Goal: Task Accomplishment & Management: Use online tool/utility

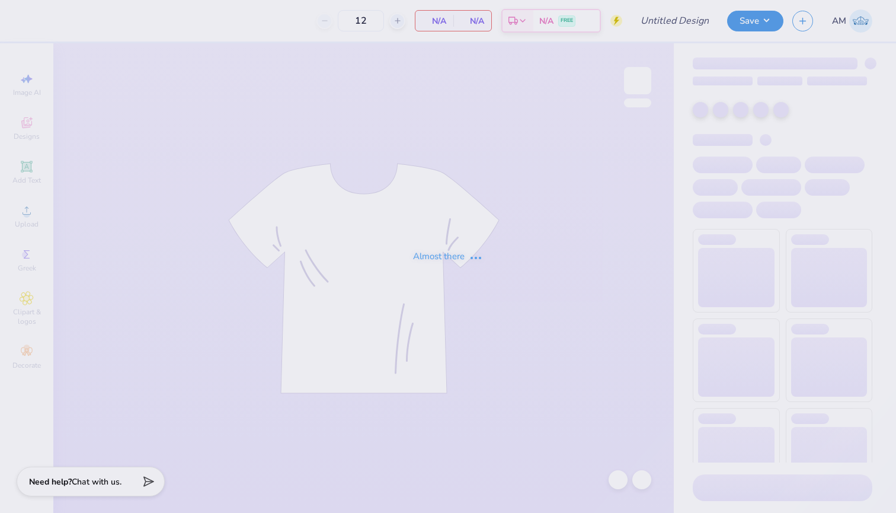
type input "SK Crew / Shorts"
type input "50"
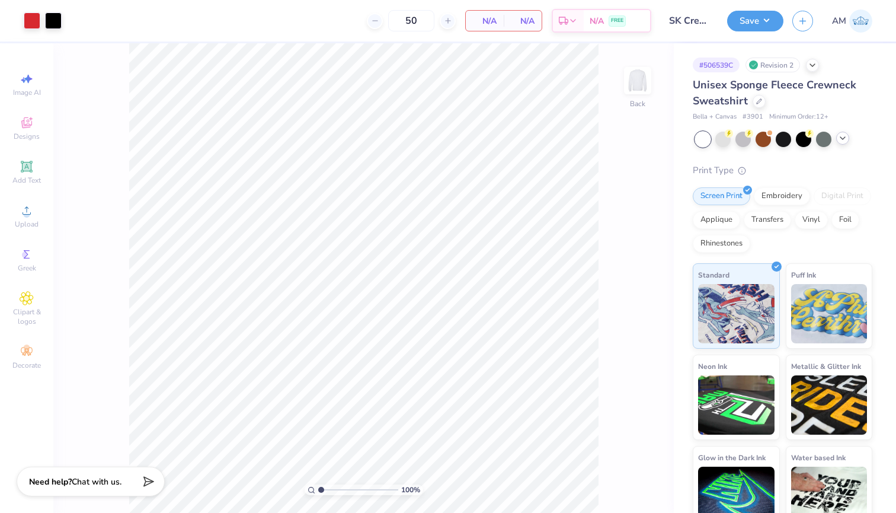
click at [840, 143] on div at bounding box center [842, 138] width 13 height 13
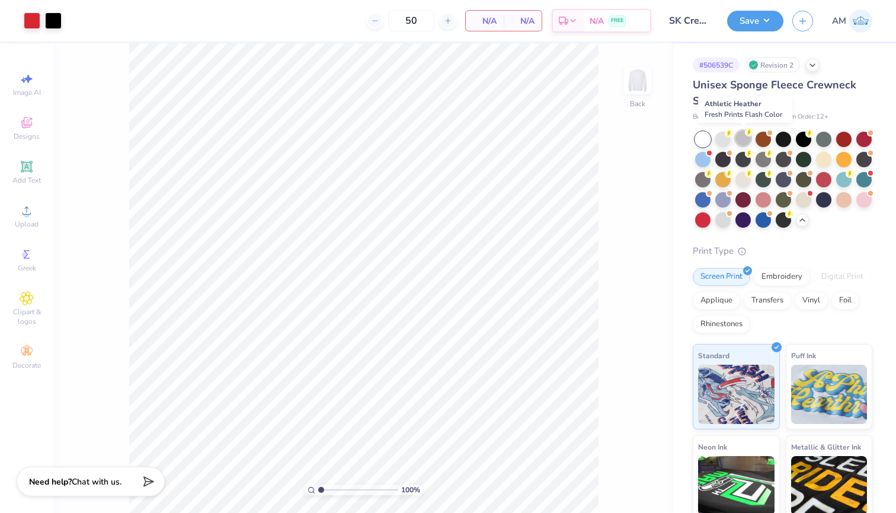
click at [744, 140] on div at bounding box center [742, 137] width 15 height 15
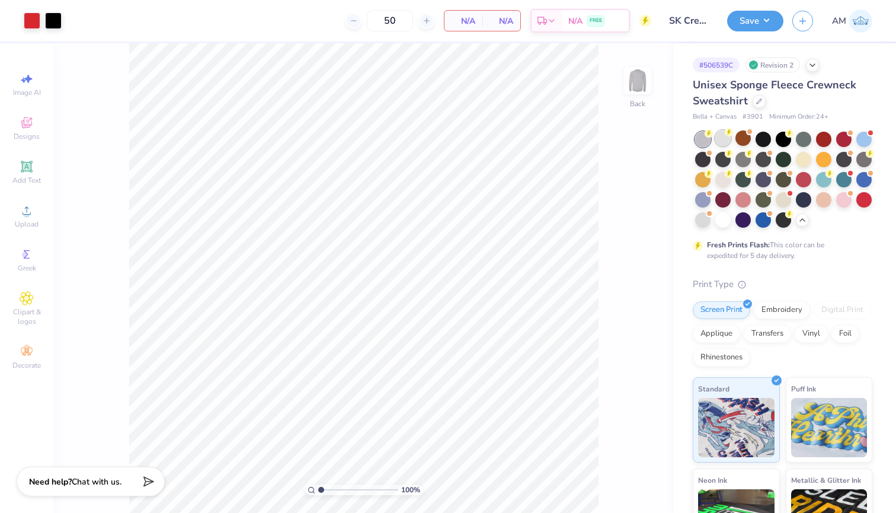
click at [722, 140] on div at bounding box center [722, 137] width 15 height 15
click at [724, 144] on div at bounding box center [722, 137] width 15 height 15
click at [719, 177] on div at bounding box center [722, 178] width 15 height 15
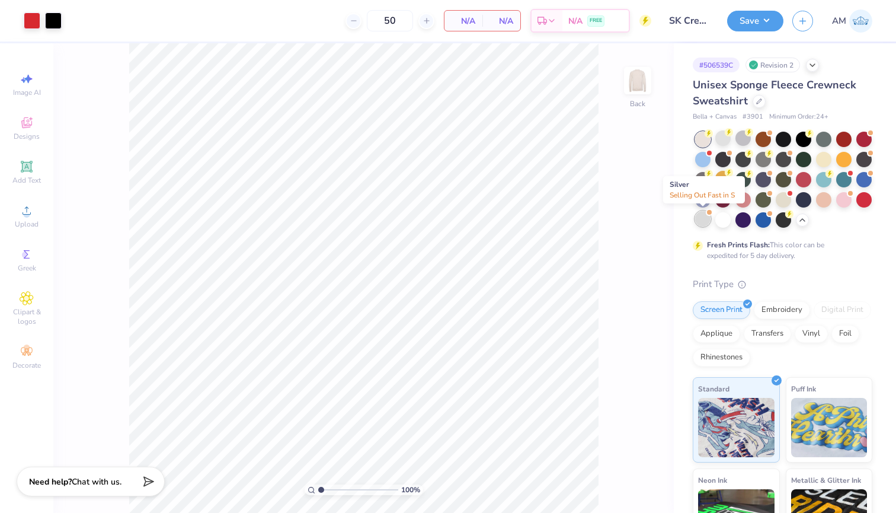
click at [701, 219] on div at bounding box center [702, 218] width 15 height 15
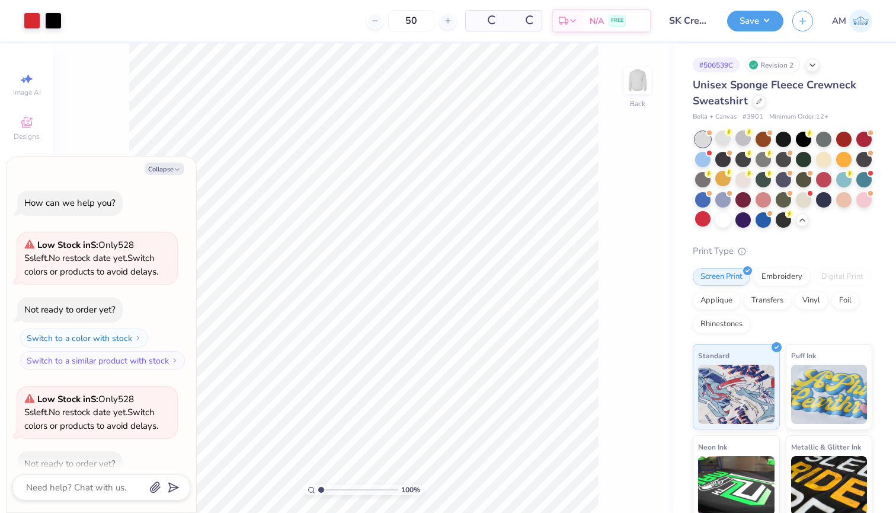
scroll to position [62, 0]
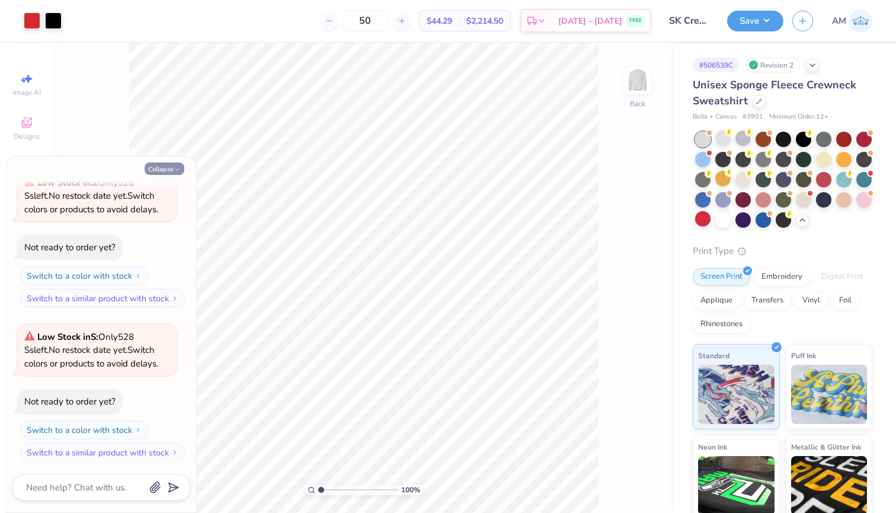
click at [169, 169] on button "Collapse" at bounding box center [165, 168] width 40 height 12
type textarea "x"
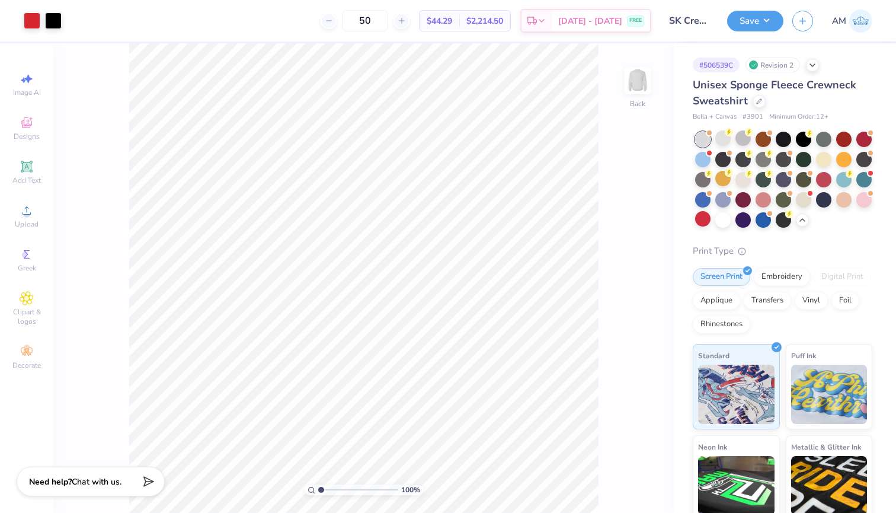
scroll to position [0, 0]
click at [724, 219] on div at bounding box center [722, 218] width 15 height 15
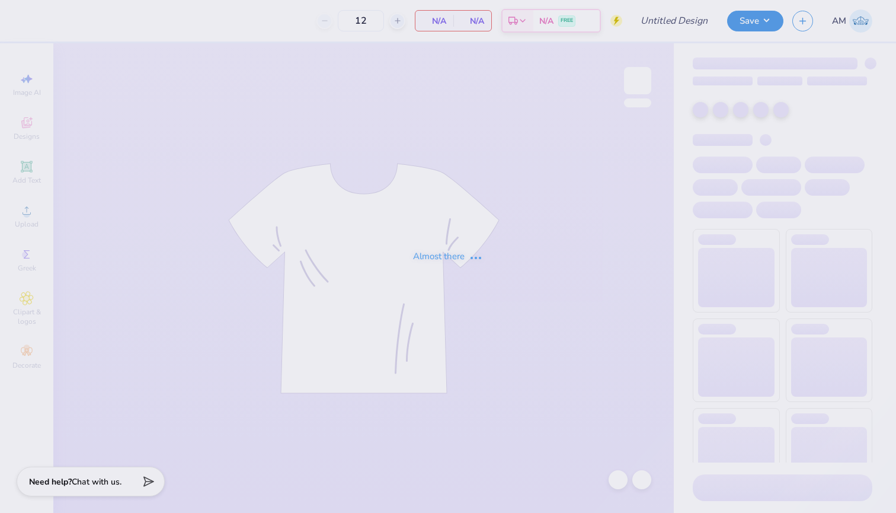
type input "SK Crew / Shorts"
type input "50"
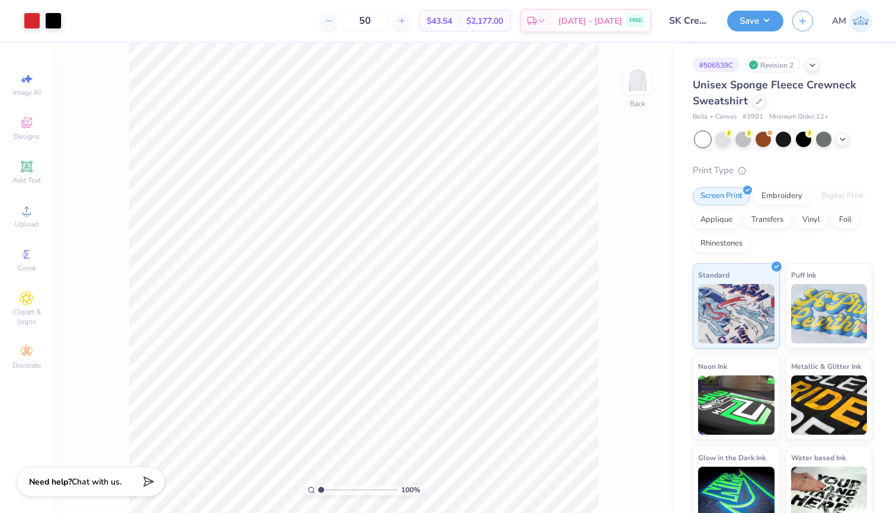
click at [849, 135] on div at bounding box center [783, 139] width 177 height 15
click at [839, 139] on icon at bounding box center [842, 137] width 9 height 9
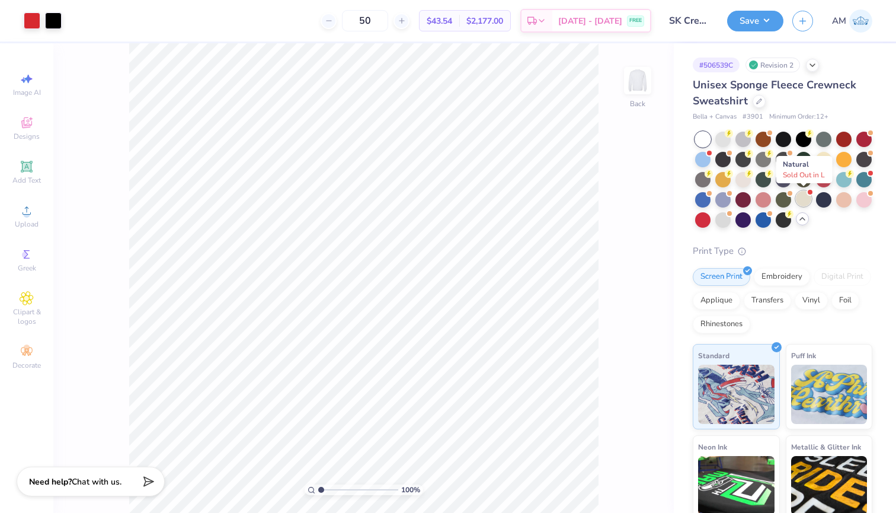
click at [801, 200] on div at bounding box center [803, 198] width 15 height 15
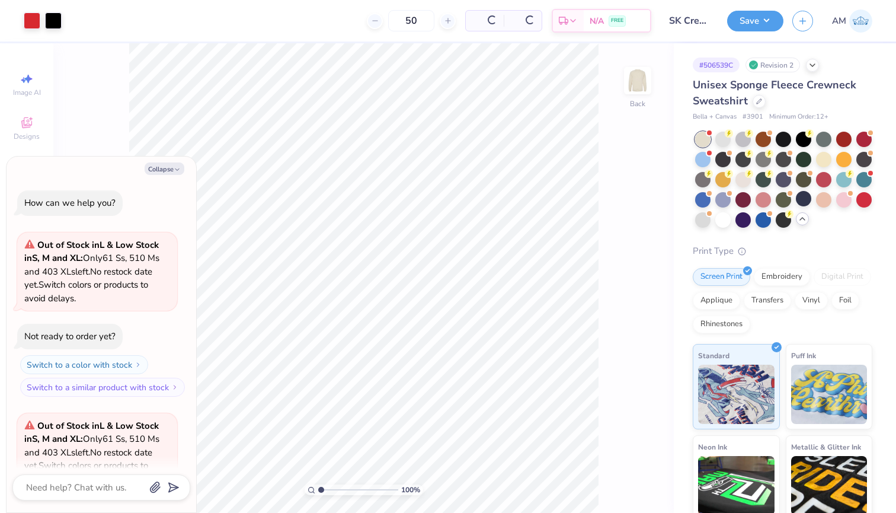
scroll to position [114, 0]
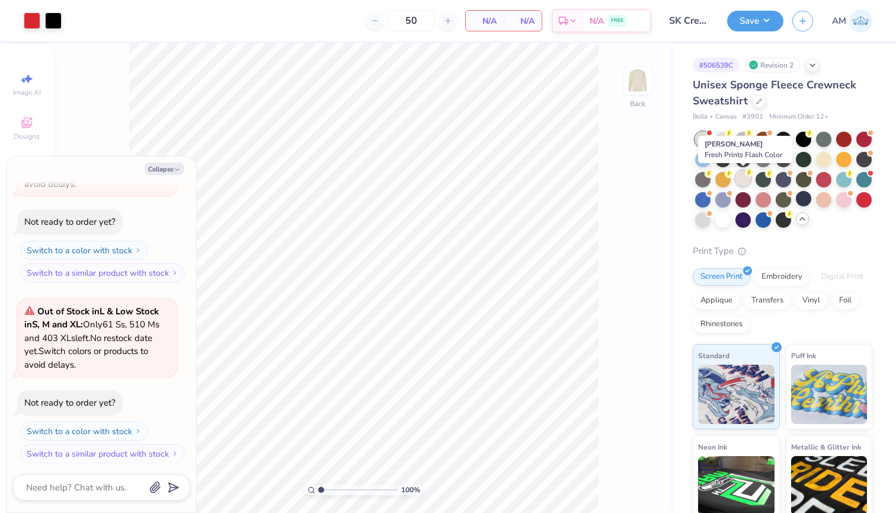
click at [741, 183] on div at bounding box center [742, 178] width 15 height 15
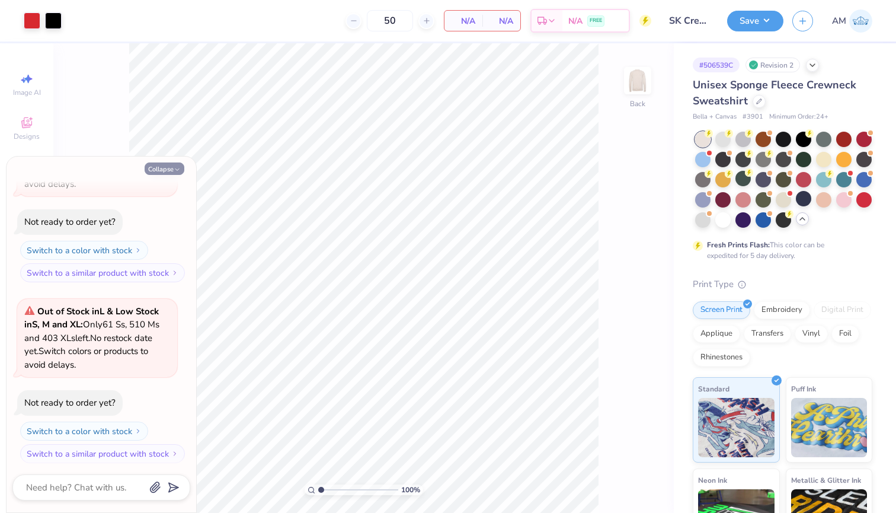
click at [156, 166] on button "Collapse" at bounding box center [165, 168] width 40 height 12
type textarea "x"
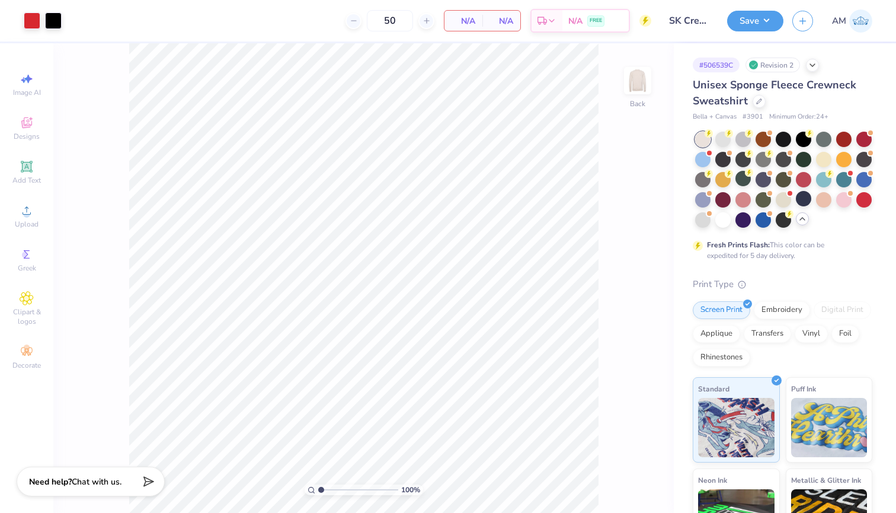
scroll to position [0, 0]
click at [727, 142] on div at bounding box center [722, 137] width 15 height 15
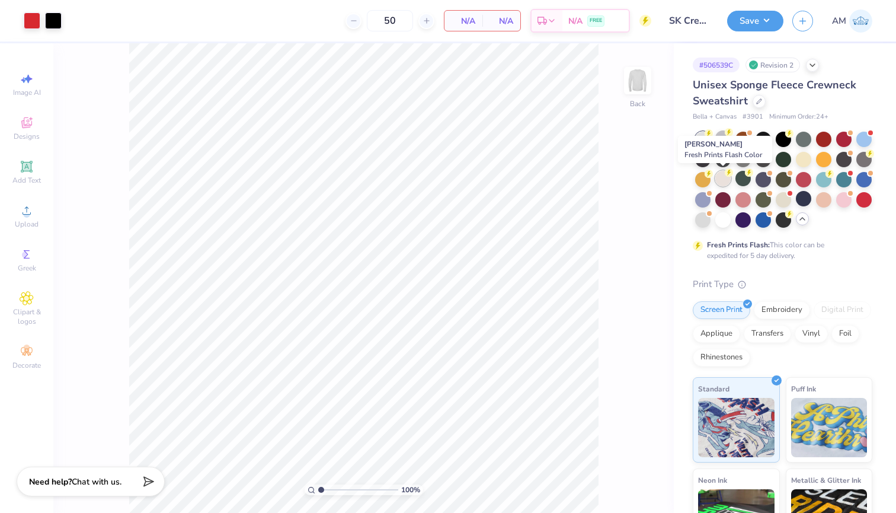
click at [722, 180] on div at bounding box center [722, 178] width 15 height 15
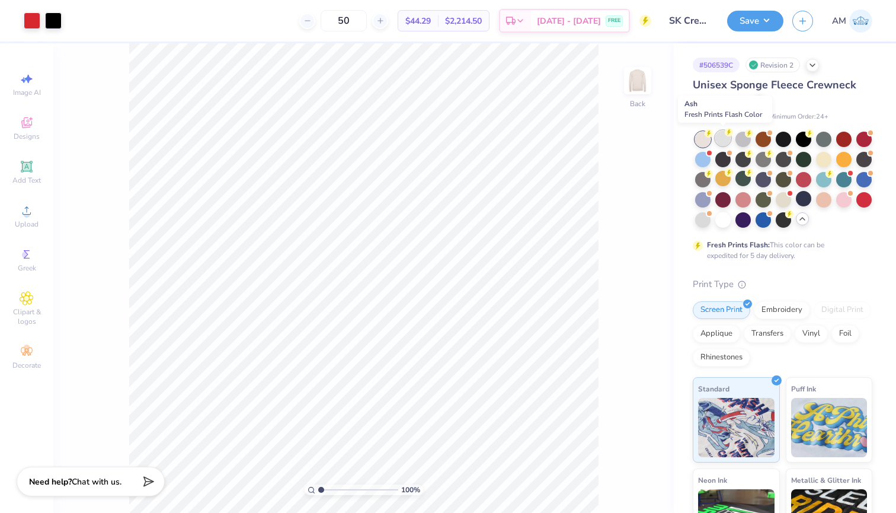
click at [720, 135] on div at bounding box center [722, 137] width 15 height 15
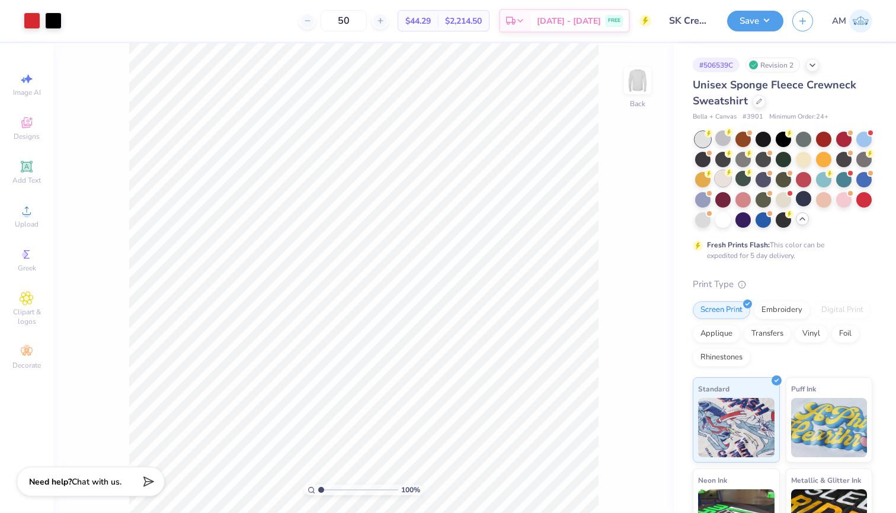
click at [720, 178] on div at bounding box center [722, 178] width 15 height 15
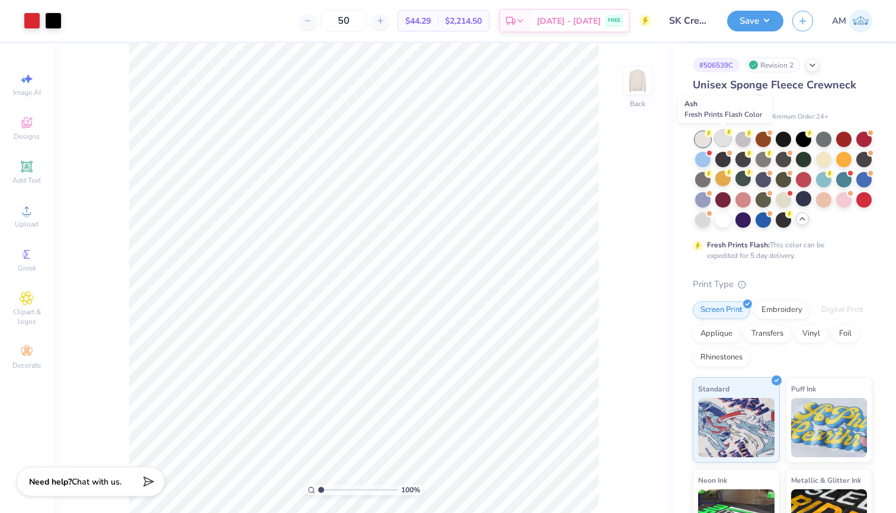
click at [721, 139] on div at bounding box center [722, 137] width 15 height 15
